Goal: Navigation & Orientation: Find specific page/section

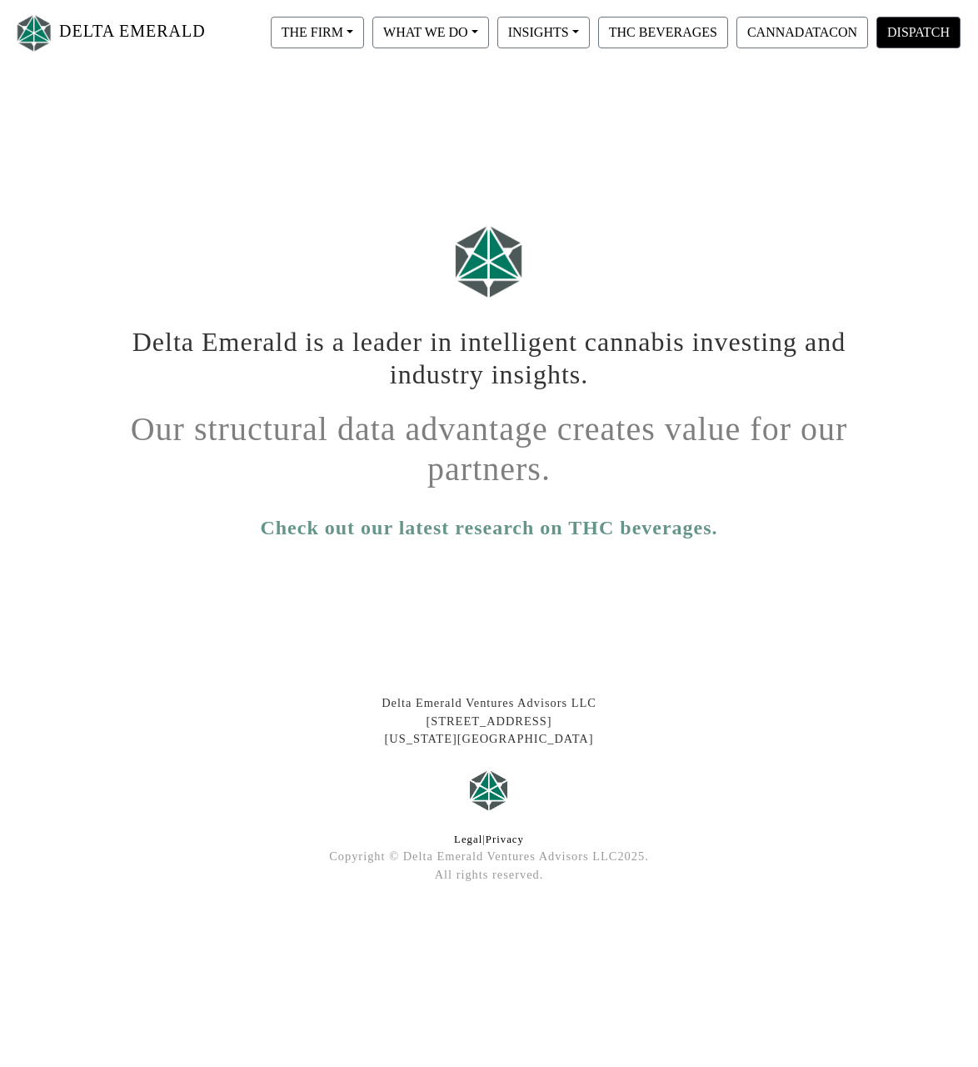
click at [920, 44] on button "DISPATCH" at bounding box center [919, 33] width 84 height 32
click at [364, 47] on button "INSIGHTS" at bounding box center [317, 33] width 93 height 32
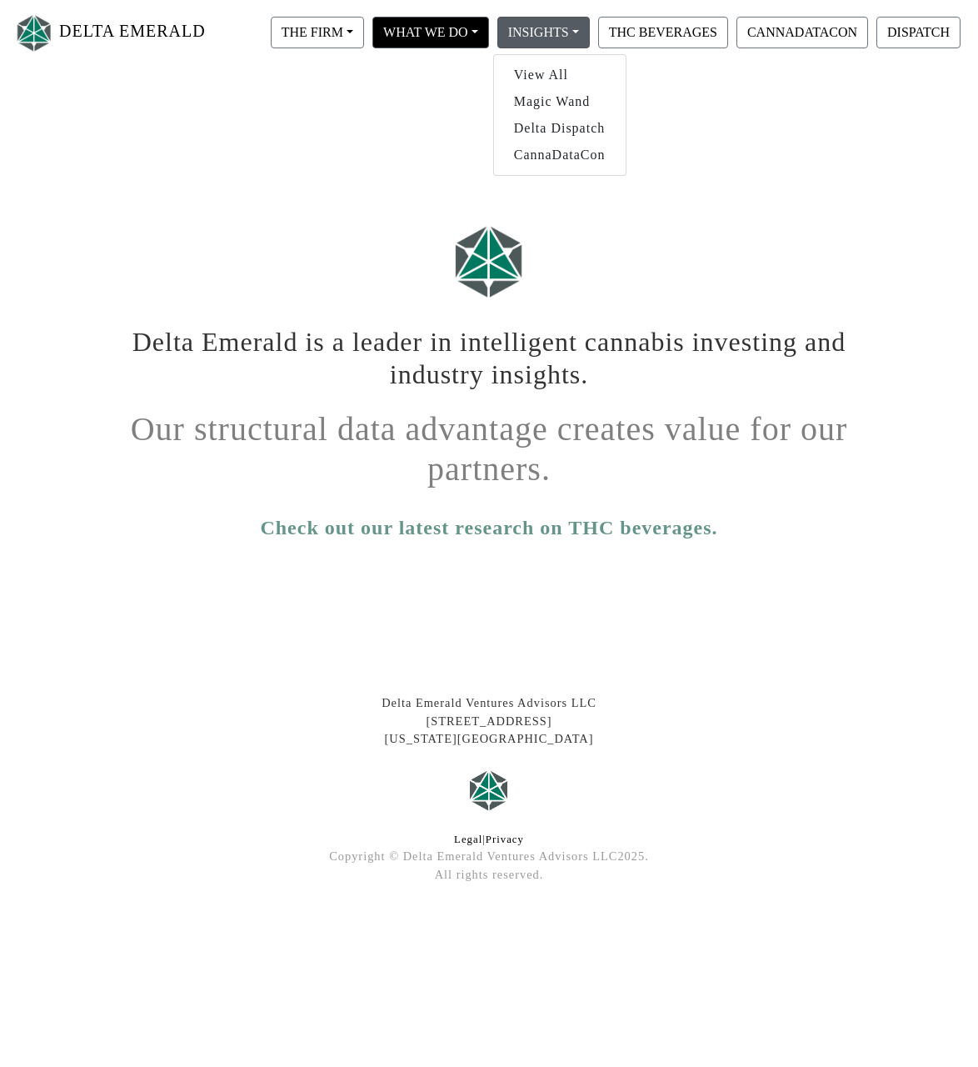
click at [364, 45] on button "WHAT WE DO" at bounding box center [317, 33] width 93 height 32
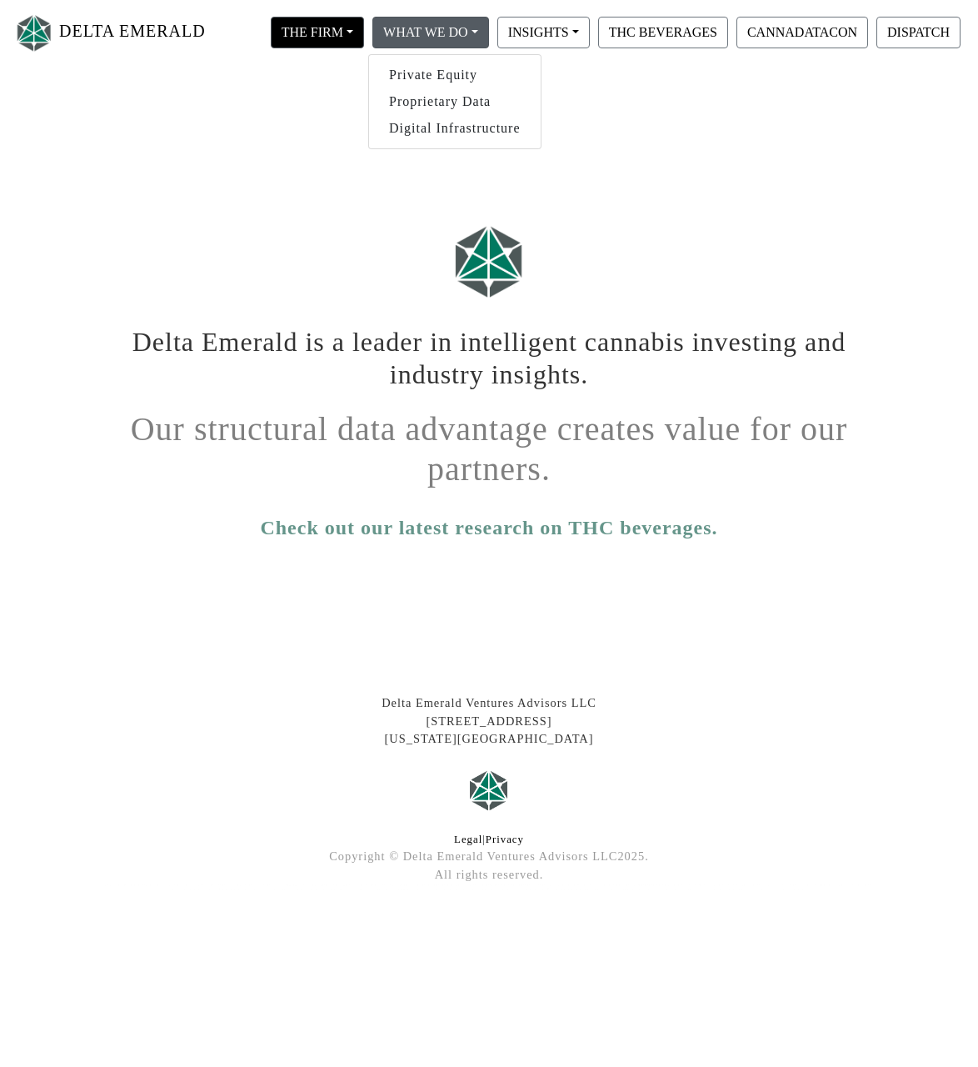
click at [345, 42] on button "THE FIRM" at bounding box center [317, 33] width 93 height 32
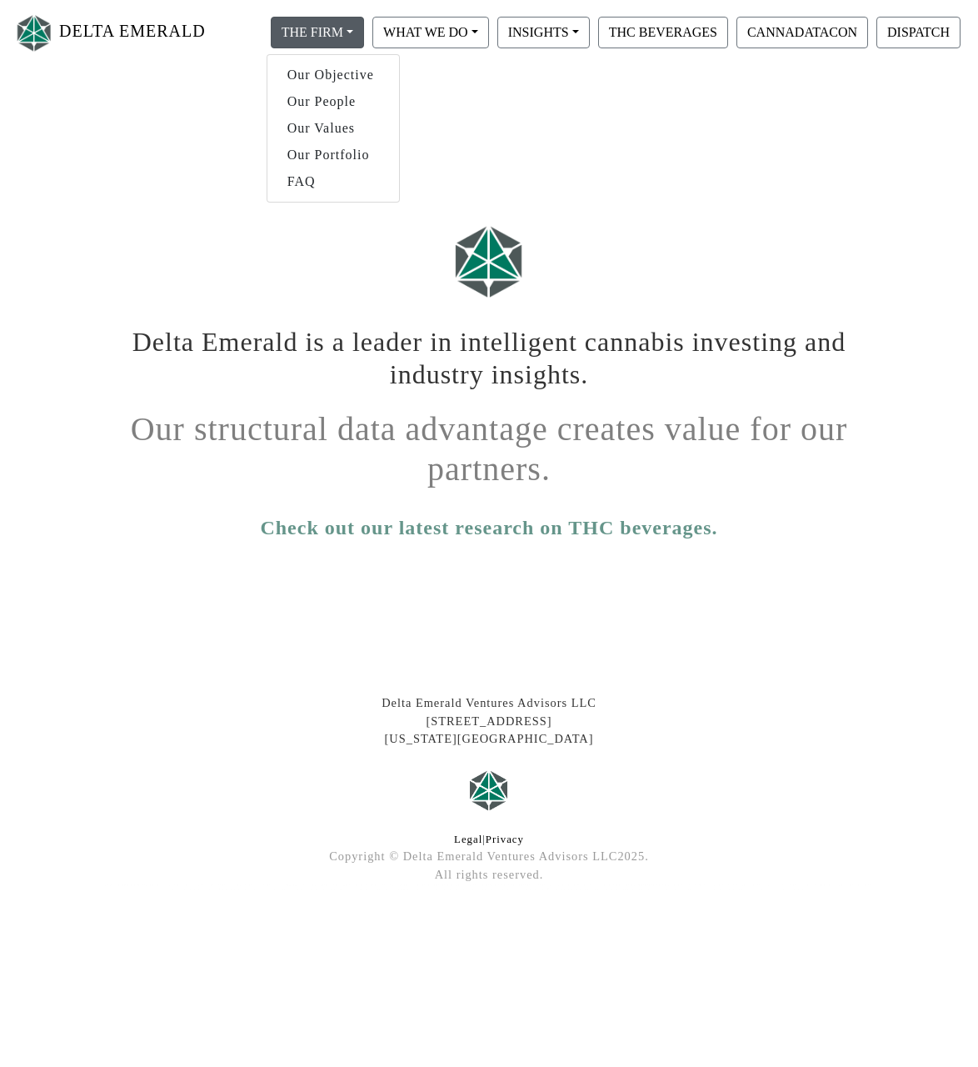
click at [572, 248] on div at bounding box center [489, 261] width 800 height 104
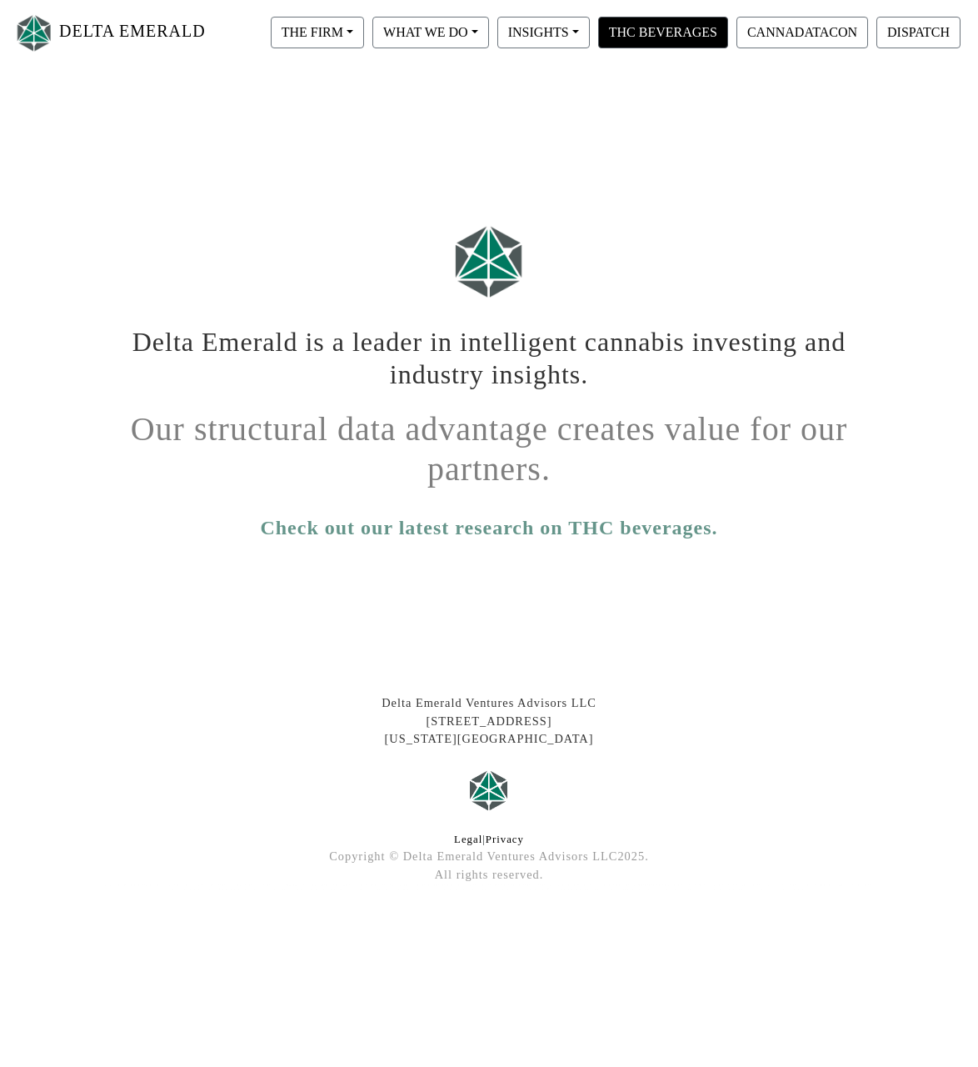
click at [600, 38] on button "THC BEVERAGES" at bounding box center [663, 33] width 130 height 32
click at [749, 34] on button "CANNADATACON" at bounding box center [803, 33] width 132 height 32
click at [337, 44] on button "THE FIRM" at bounding box center [317, 33] width 93 height 32
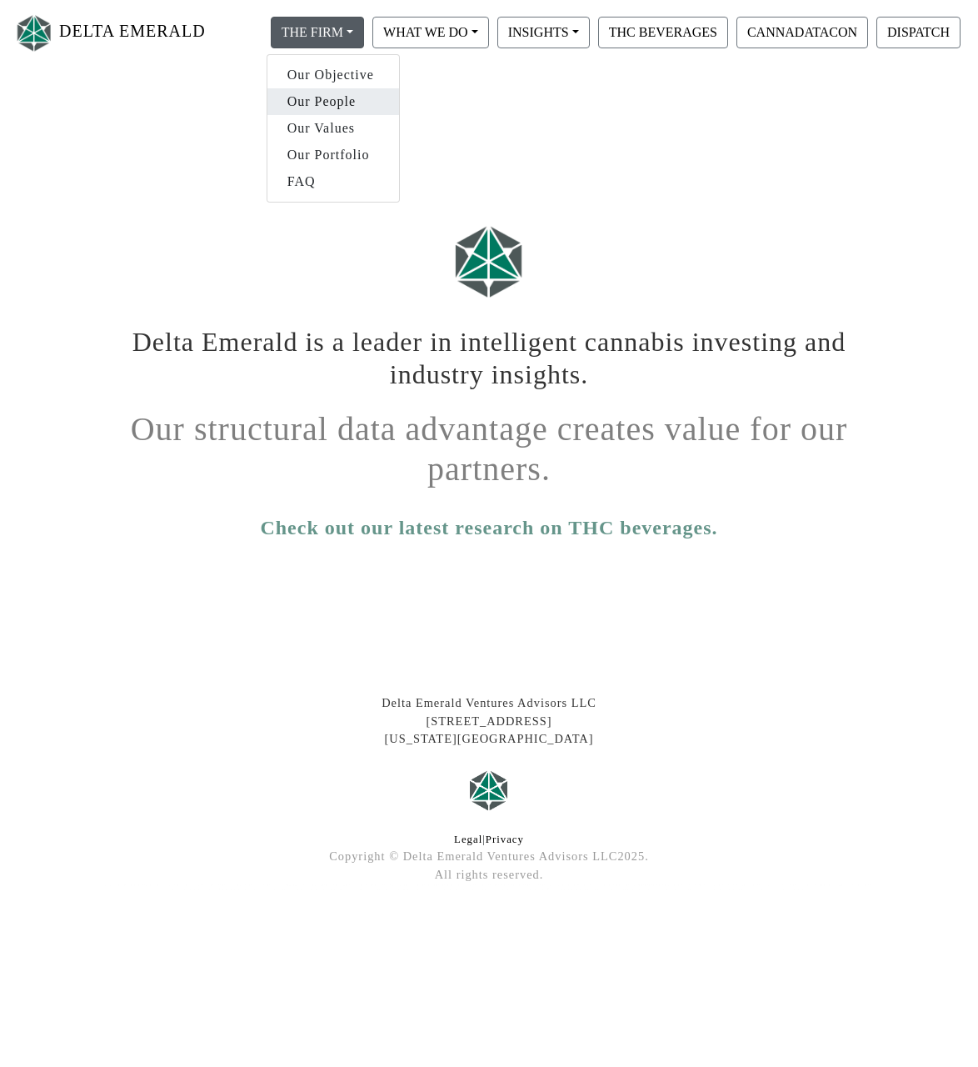
click at [357, 104] on link "Our People" at bounding box center [333, 101] width 132 height 27
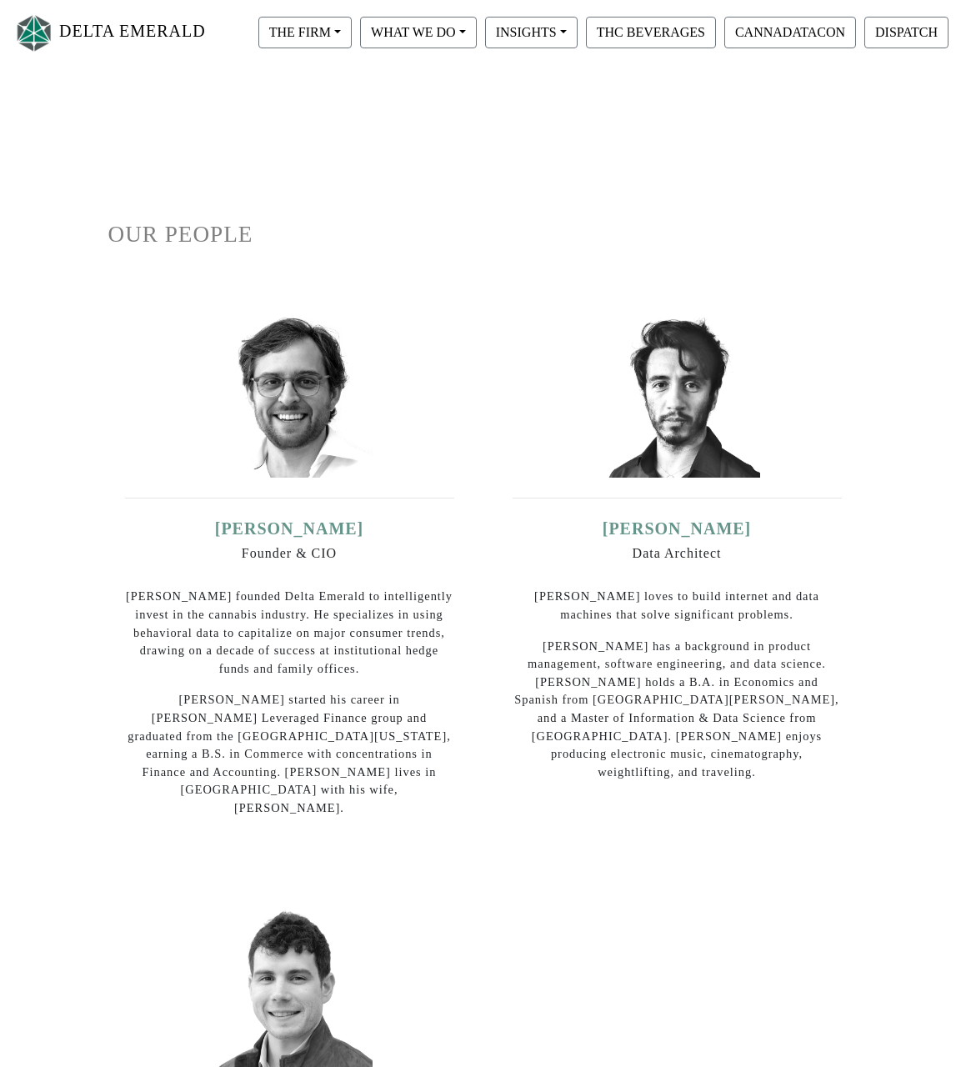
click at [298, 442] on img at bounding box center [289, 394] width 167 height 167
click at [309, 532] on link "[PERSON_NAME]" at bounding box center [288, 528] width 143 height 18
